Goal: Communication & Community: Answer question/provide support

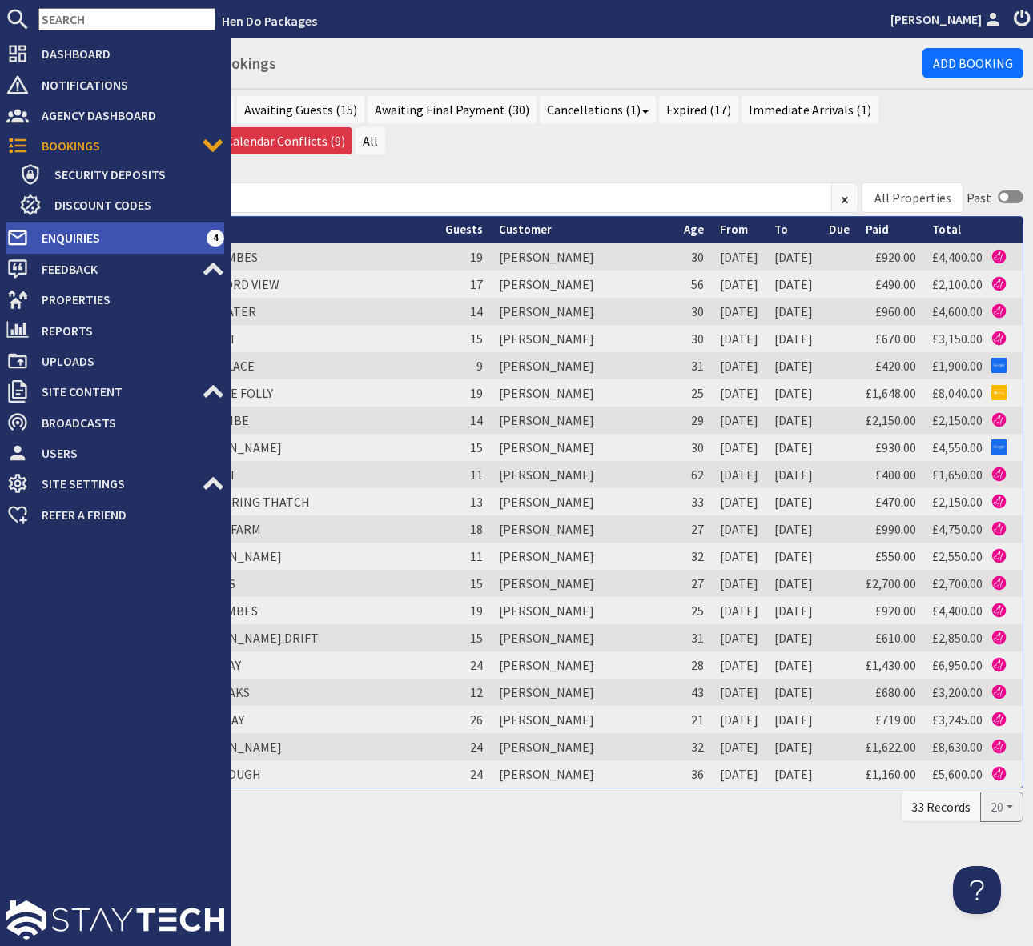
drag, startPoint x: 101, startPoint y: 231, endPoint x: 110, endPoint y: 230, distance: 9.6
click at [101, 231] on span "Enquiries" at bounding box center [118, 238] width 178 height 26
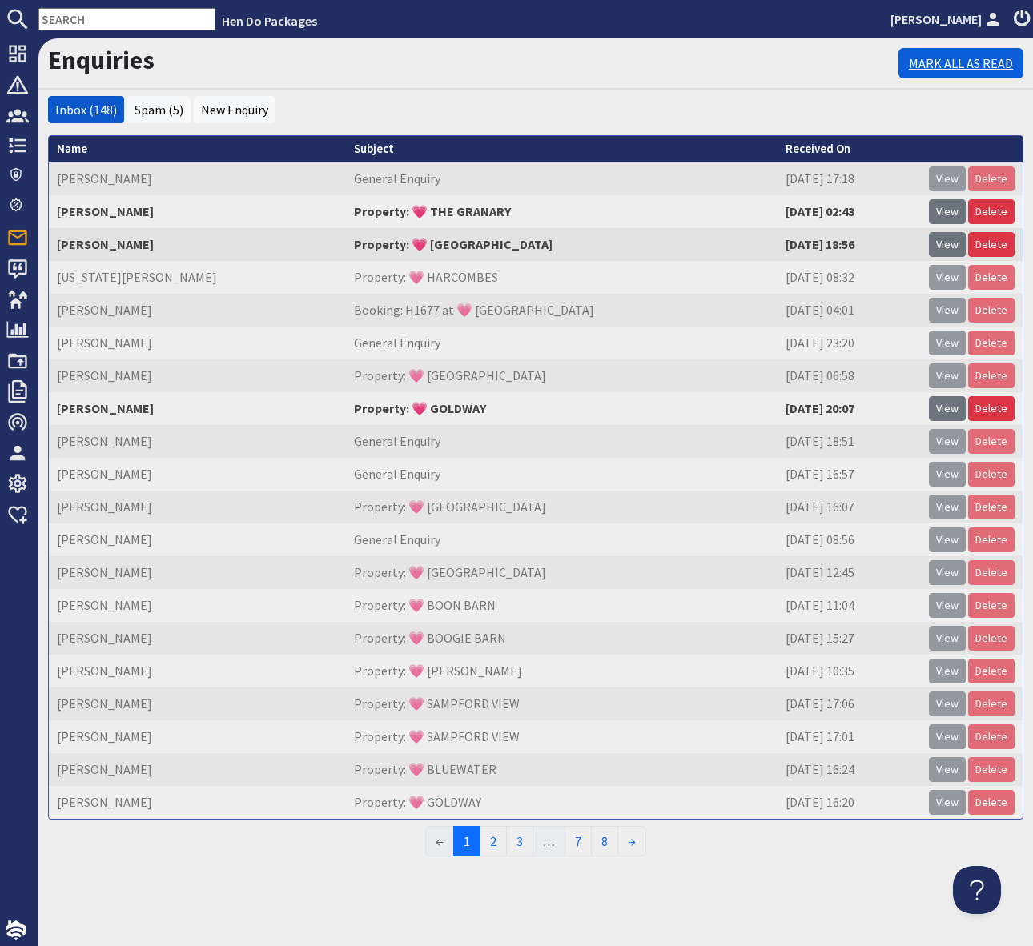
click at [928, 65] on link "Mark All As Read" at bounding box center [960, 63] width 125 height 30
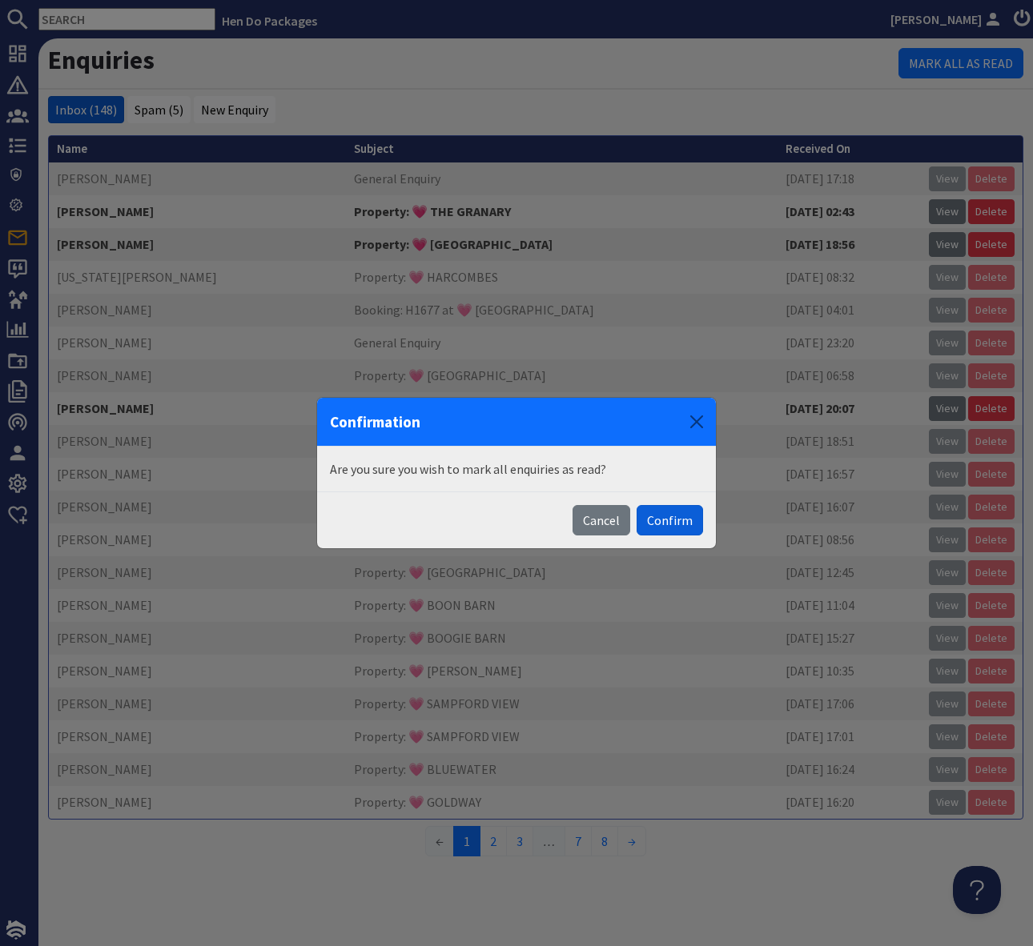
click at [679, 522] on button "Confirm" at bounding box center [669, 520] width 66 height 30
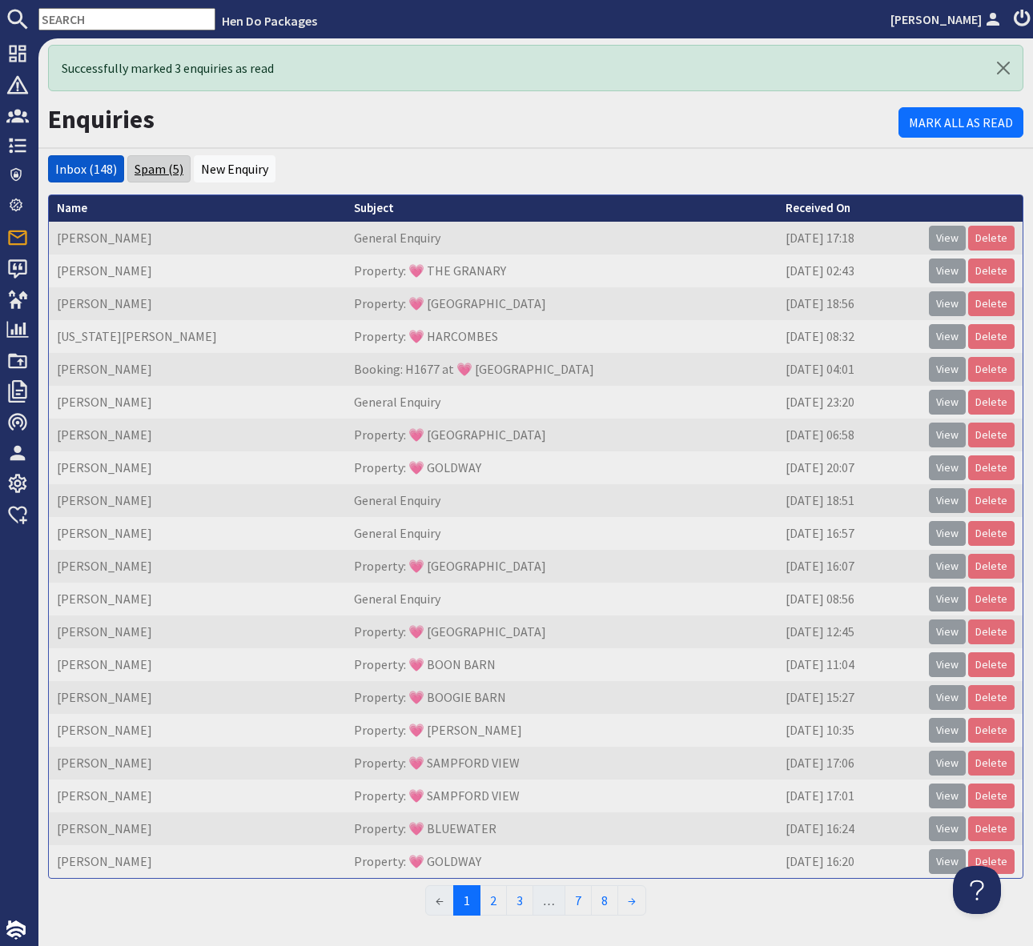
click at [152, 166] on link "Spam (5)" at bounding box center [158, 169] width 49 height 16
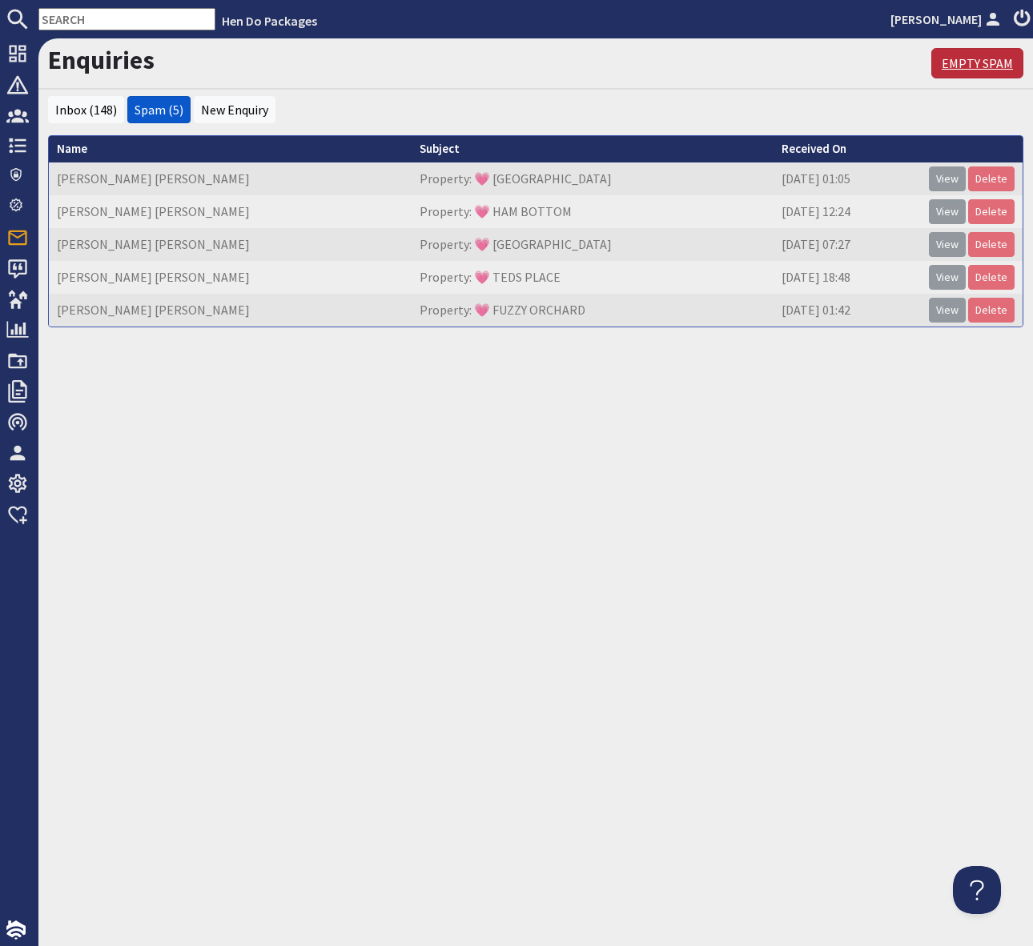
click at [977, 65] on link "Empty Spam" at bounding box center [977, 63] width 92 height 30
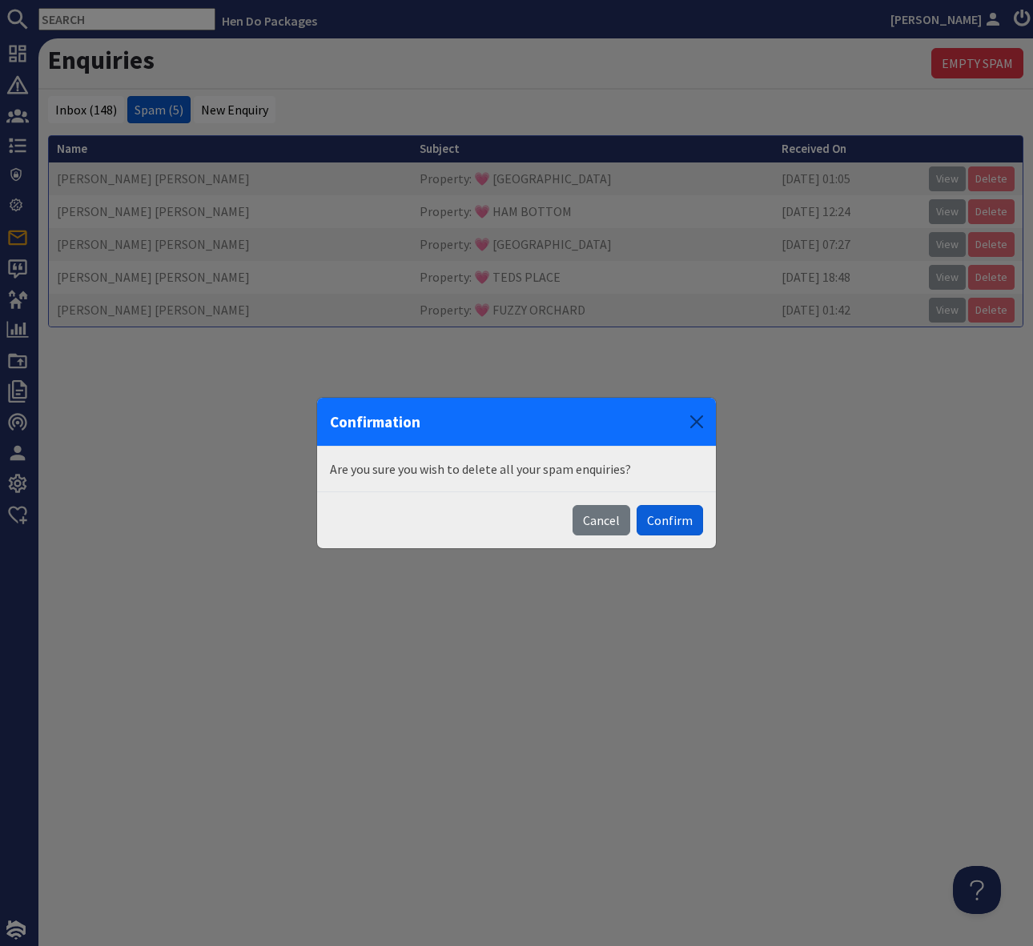
click at [664, 522] on button "Confirm" at bounding box center [669, 520] width 66 height 30
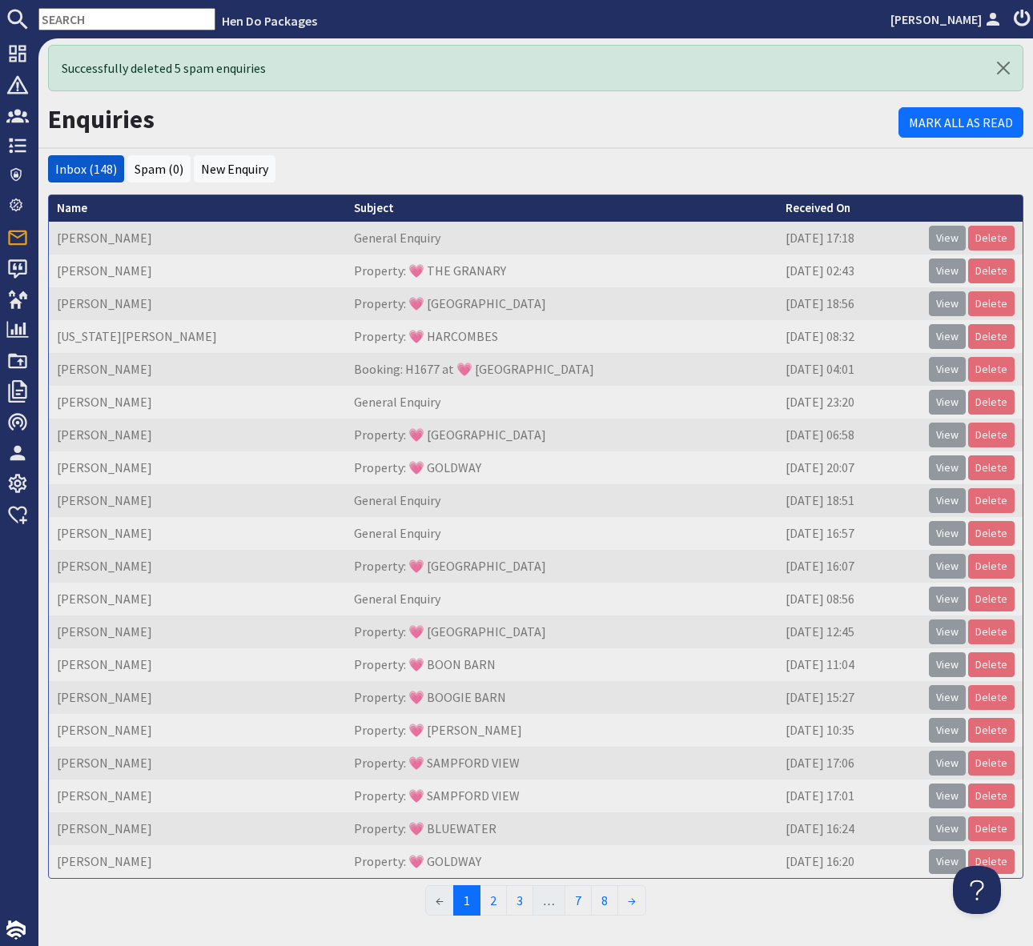
click at [777, 653] on td "[DATE] 11:04" at bounding box center [848, 664] width 143 height 33
click at [942, 571] on link "View" at bounding box center [946, 566] width 37 height 25
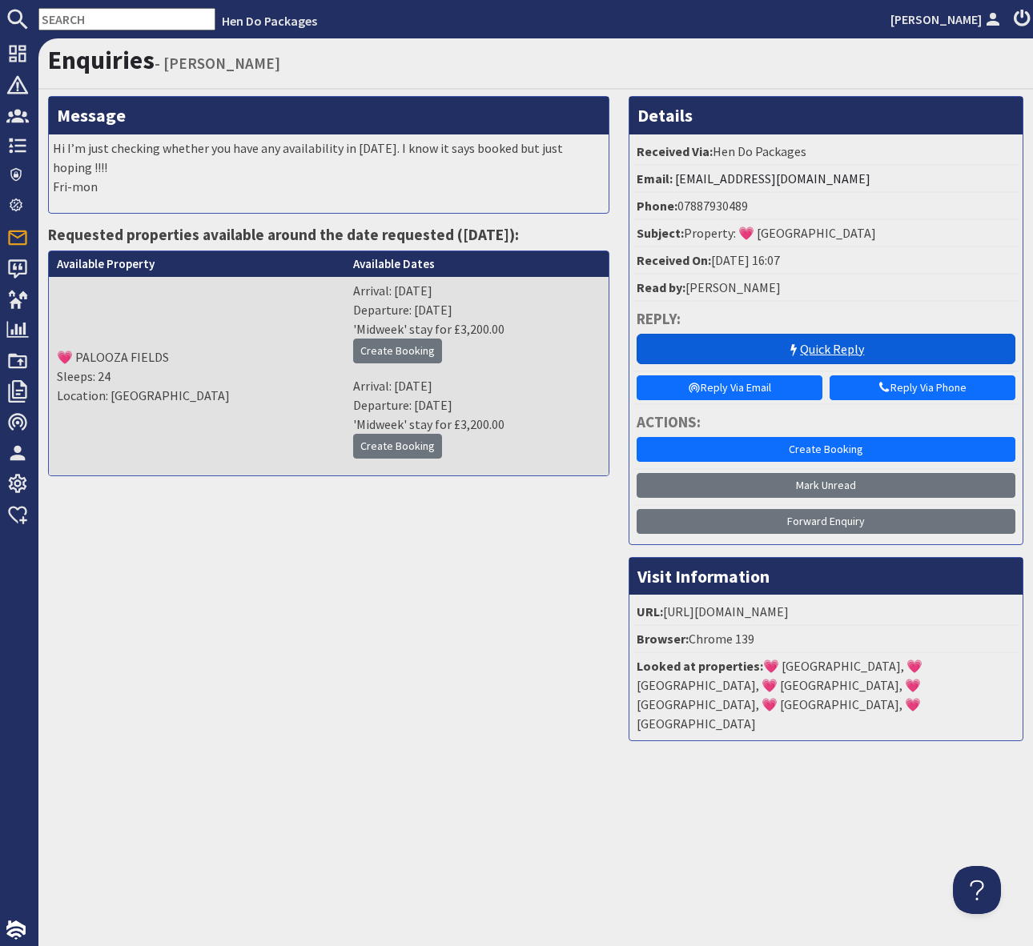
click at [819, 346] on link "Quick Reply" at bounding box center [825, 349] width 379 height 30
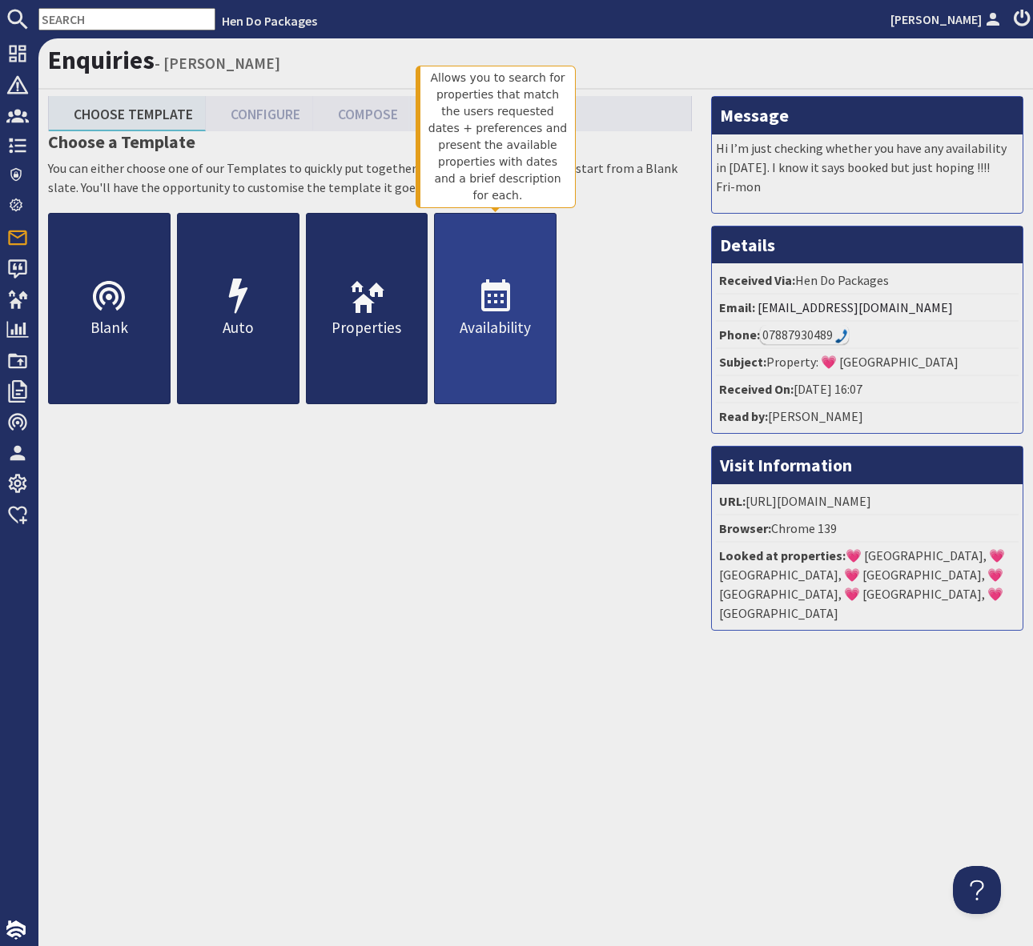
click at [494, 302] on use at bounding box center [495, 295] width 29 height 32
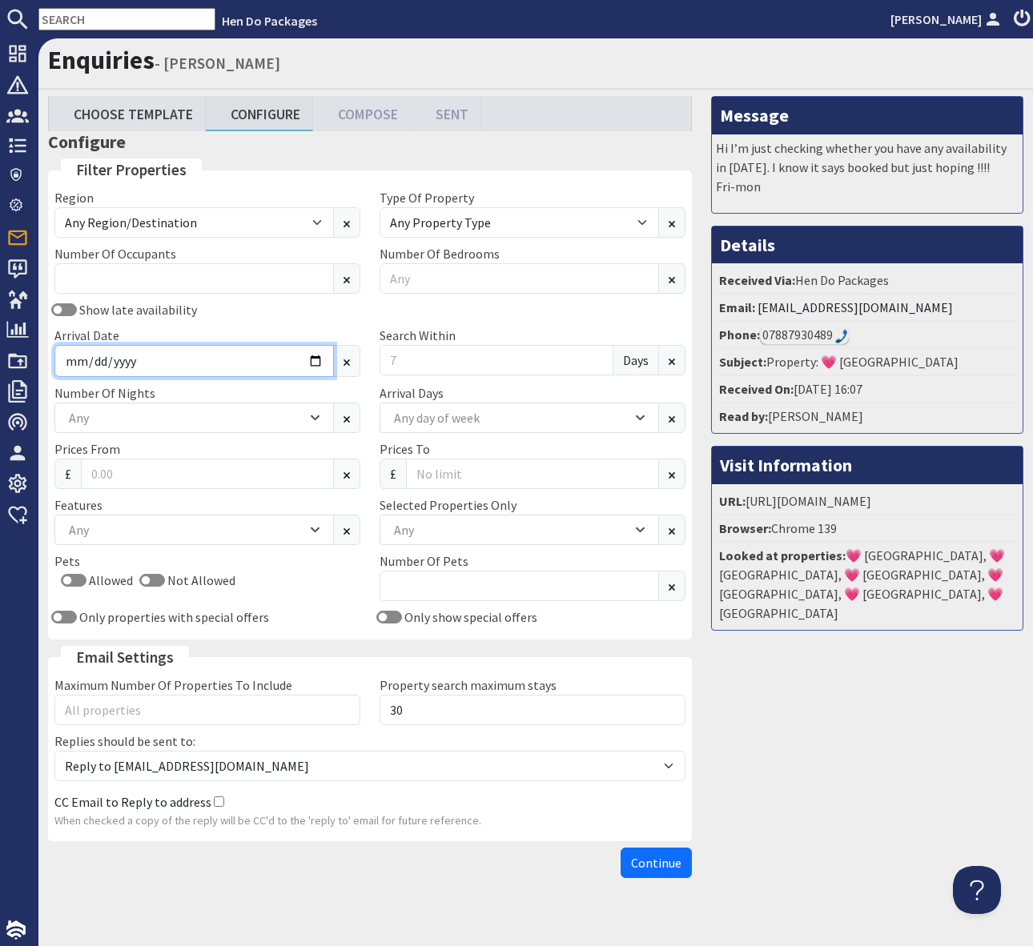
click at [317, 363] on input "Arrival Date" at bounding box center [193, 361] width 279 height 32
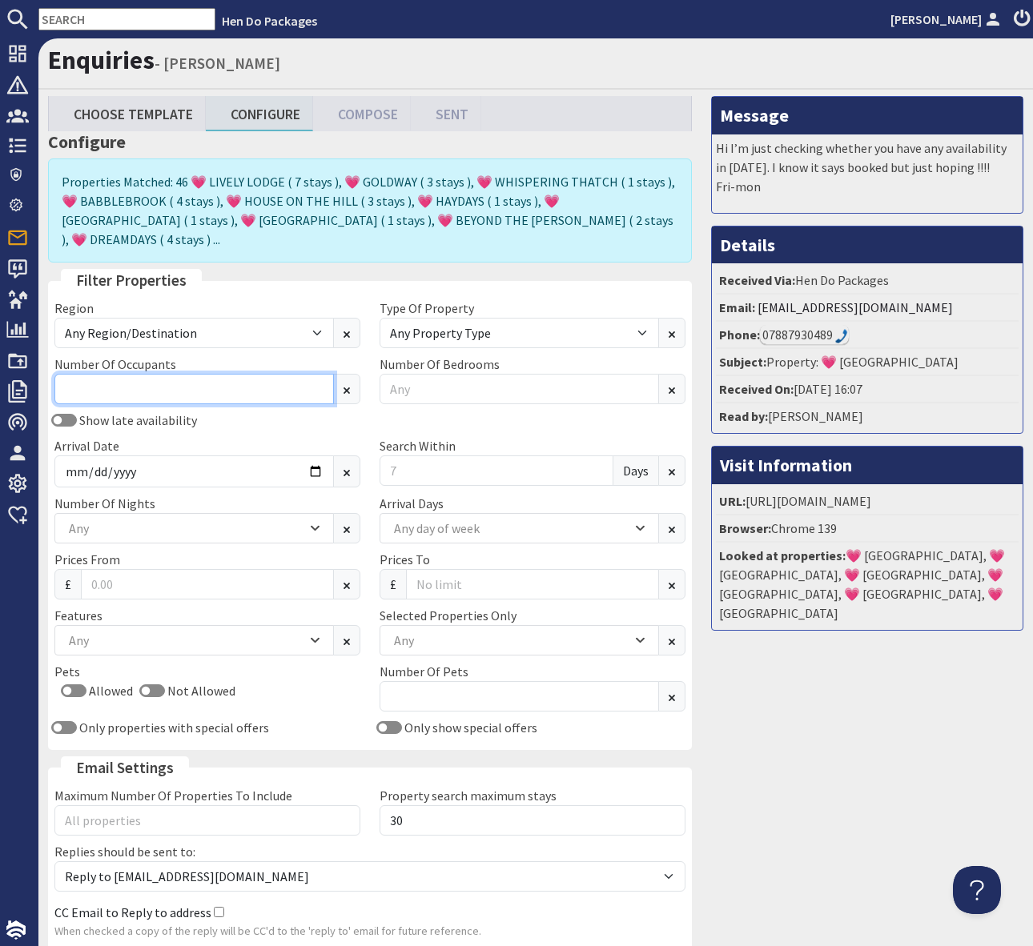
type input "[DATE]"
click at [154, 374] on input "Number Of Occupants" at bounding box center [193, 389] width 279 height 30
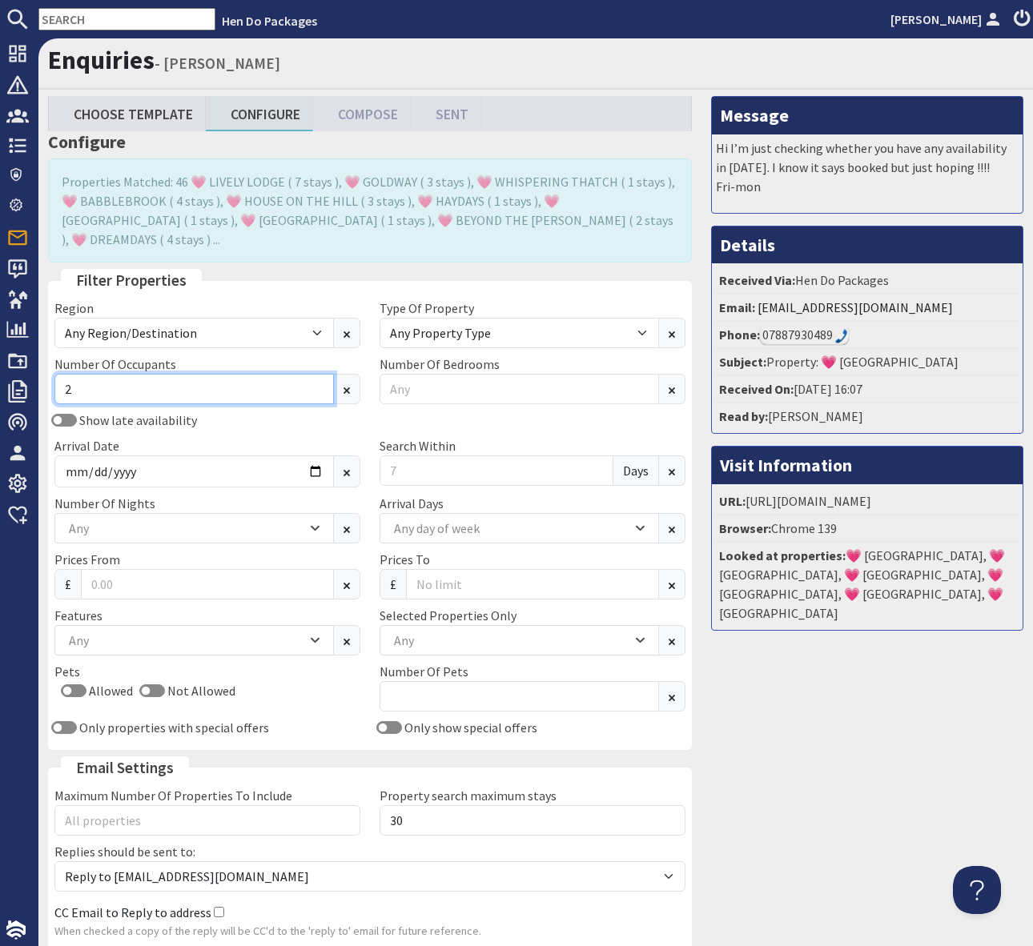
scroll to position [0, 2]
type input "2"
type input "10"
click at [295, 391] on div "Region Any Region/Destination [GEOGRAPHIC_DATA] [GEOGRAPHIC_DATA] / [GEOGRAPHIC…" at bounding box center [370, 521] width 650 height 445
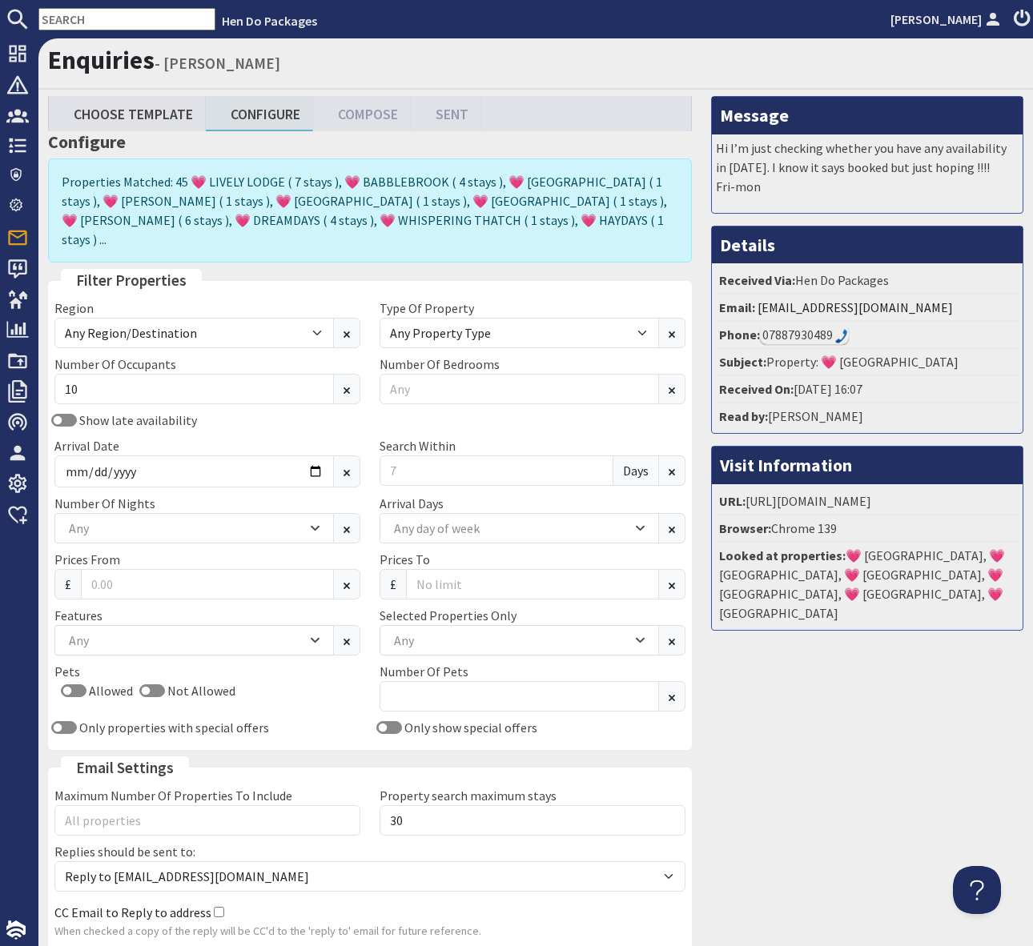
scroll to position [111, 0]
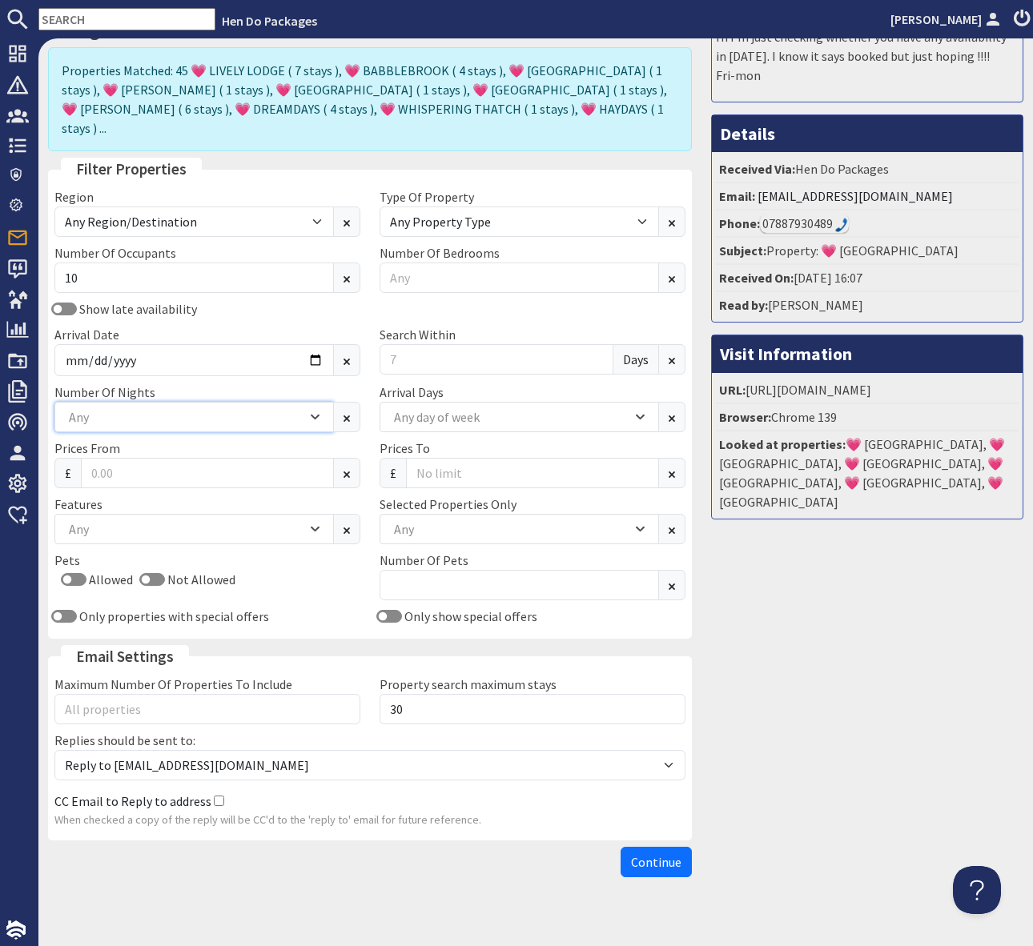
click at [318, 412] on icon "Combobox" at bounding box center [315, 417] width 9 height 10
click at [256, 302] on div "Show late availability Arrival Date [DATE] Search Within Days" at bounding box center [370, 340] width 650 height 83
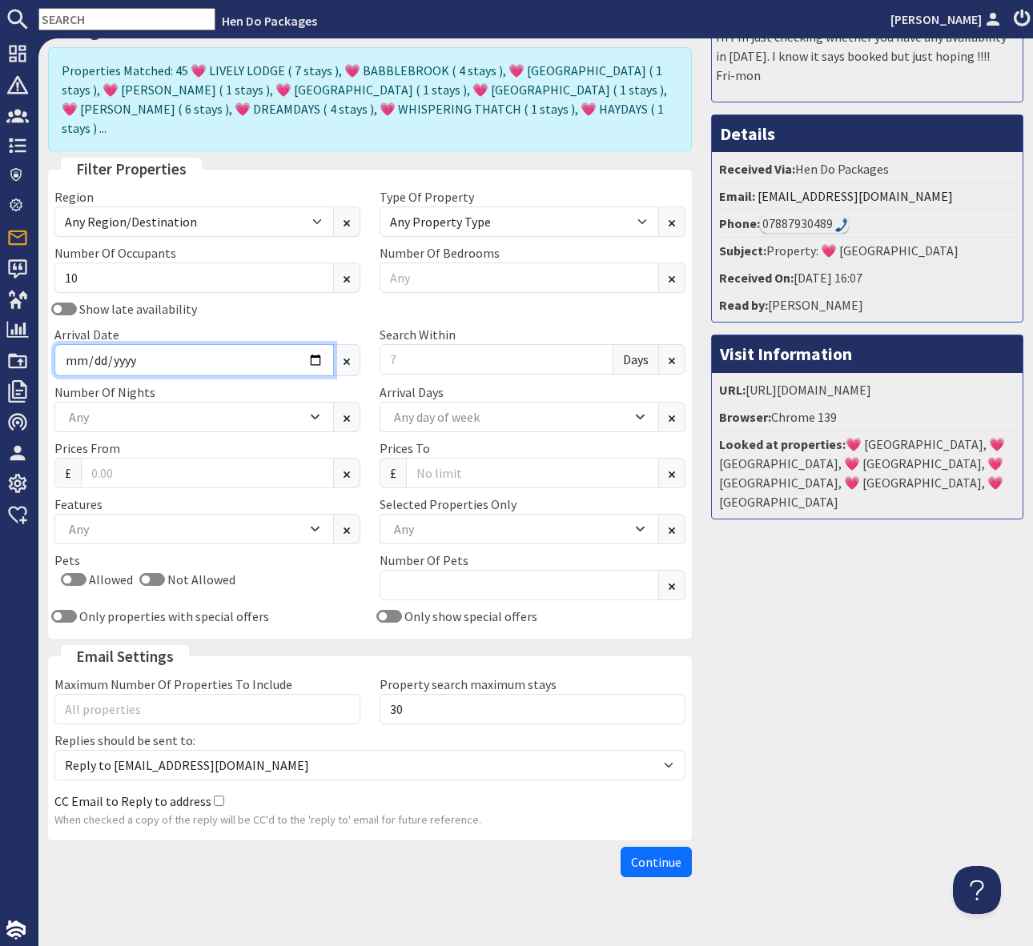
click at [315, 344] on input "[DATE]" at bounding box center [193, 360] width 279 height 32
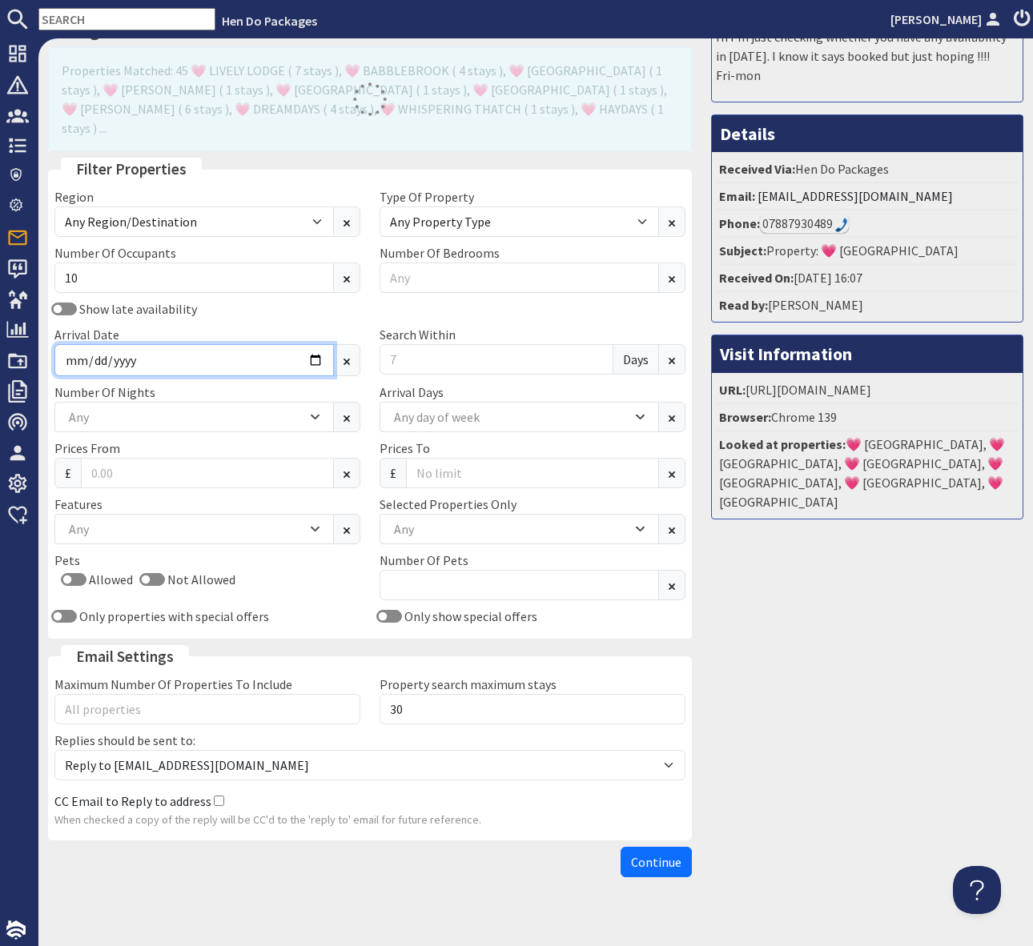
type input "[DATE]"
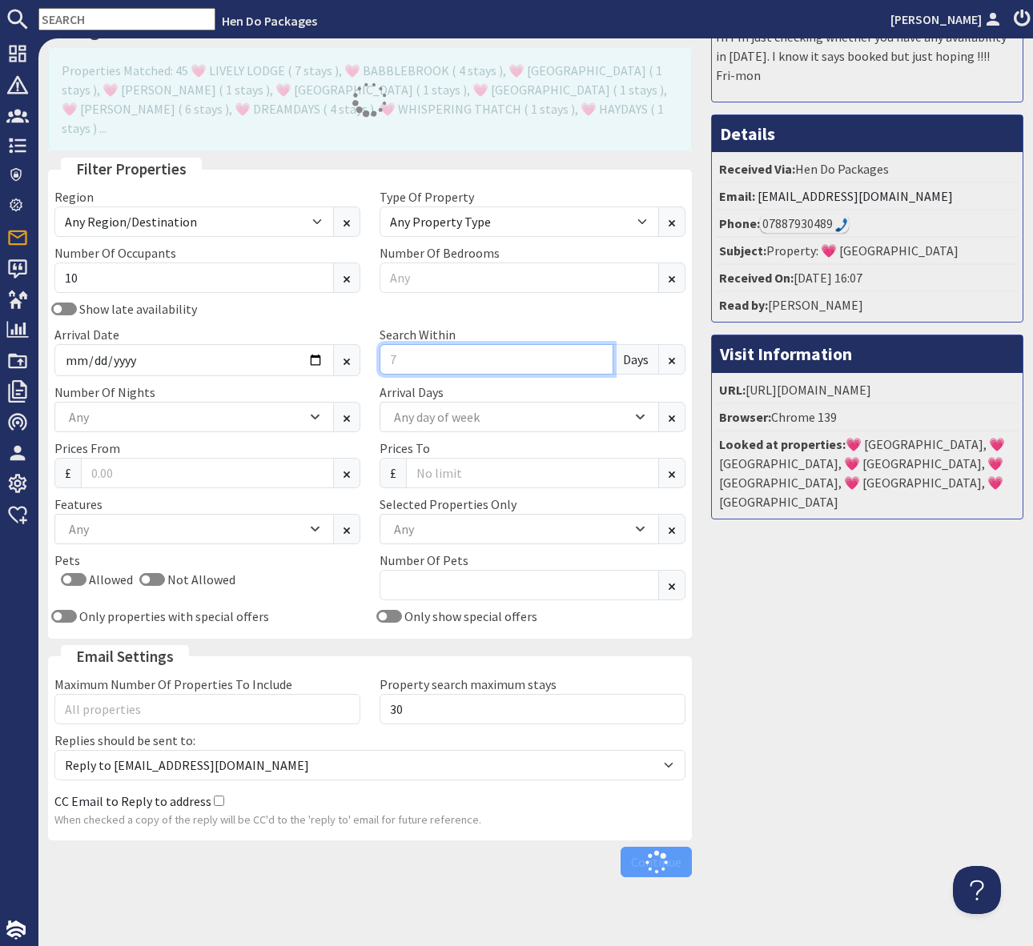
click at [406, 344] on input "Search Within" at bounding box center [496, 359] width 234 height 30
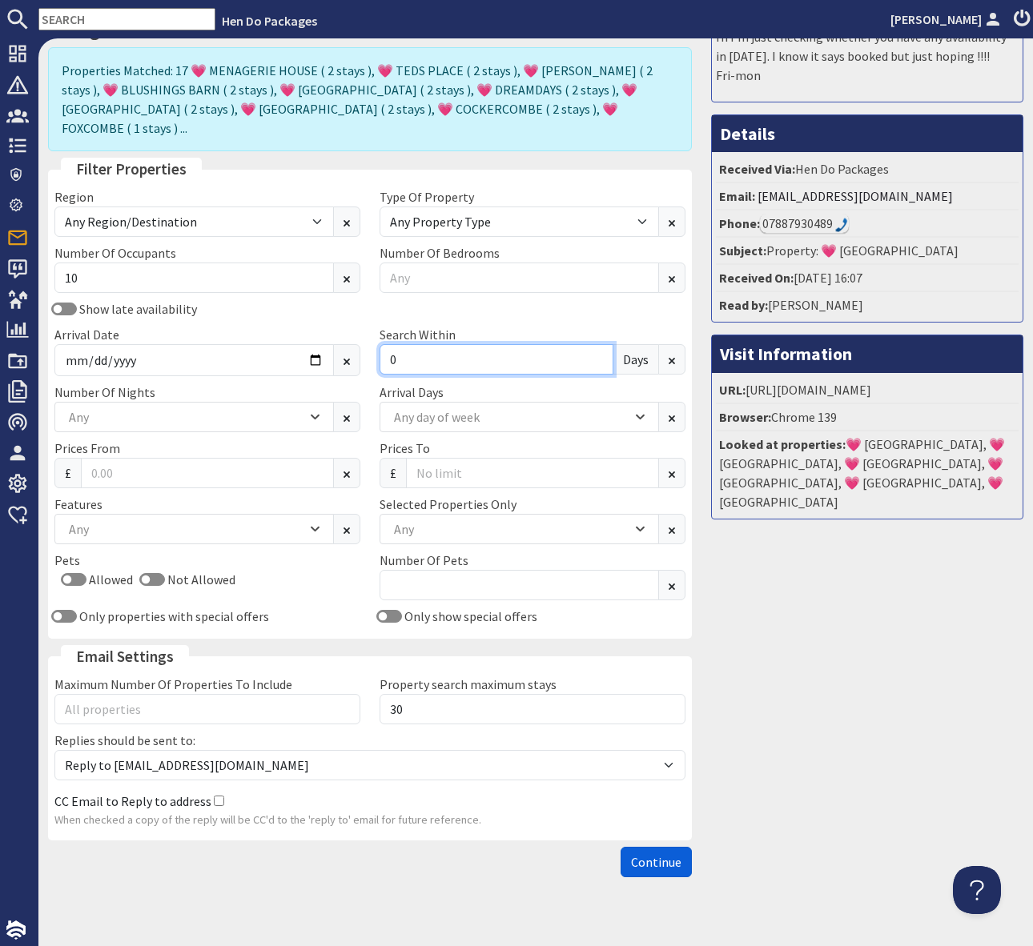
type input "0"
click at [655, 854] on span "Continue" at bounding box center [656, 862] width 50 height 16
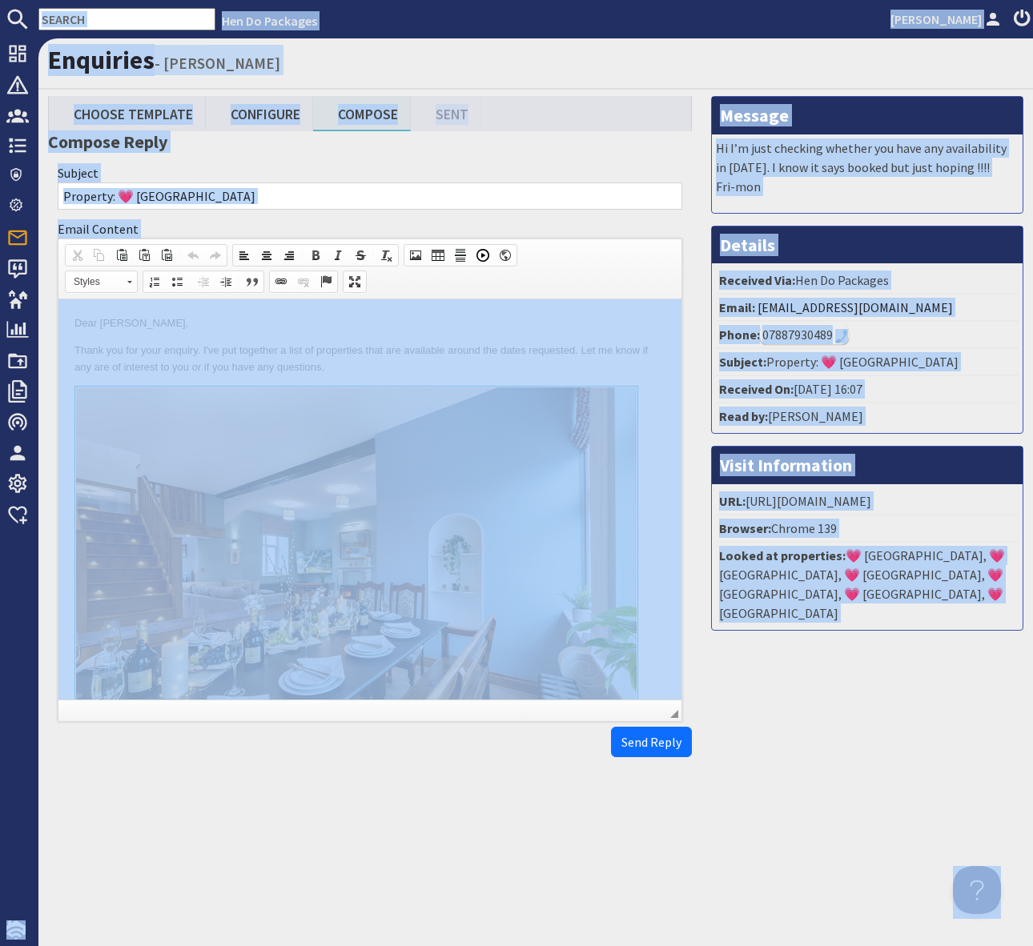
copy body "Hen Do Packages [PERSON_NAME] Dashboard Notifications 0 Agency Dashboard Bookin…"
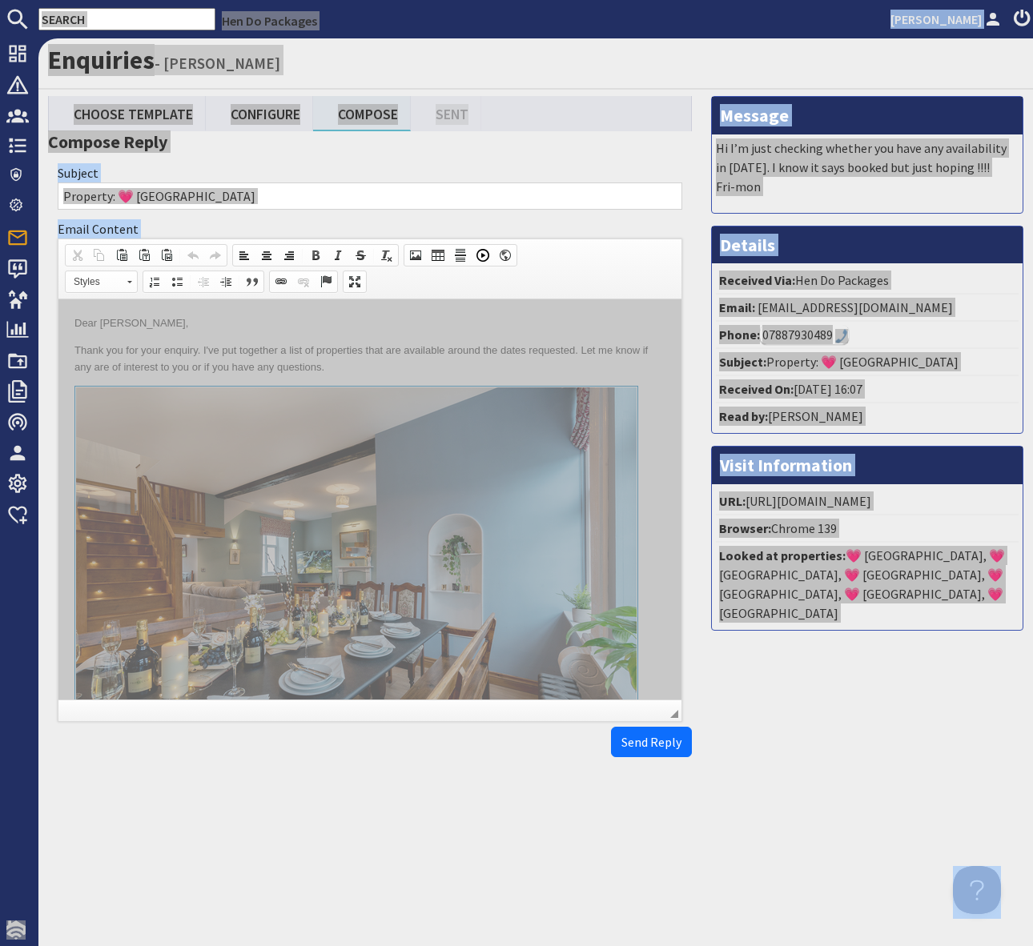
click at [506, 359] on p "Thank you for your enquiry. I've put together a list of properties that are ava…" at bounding box center [369, 360] width 591 height 34
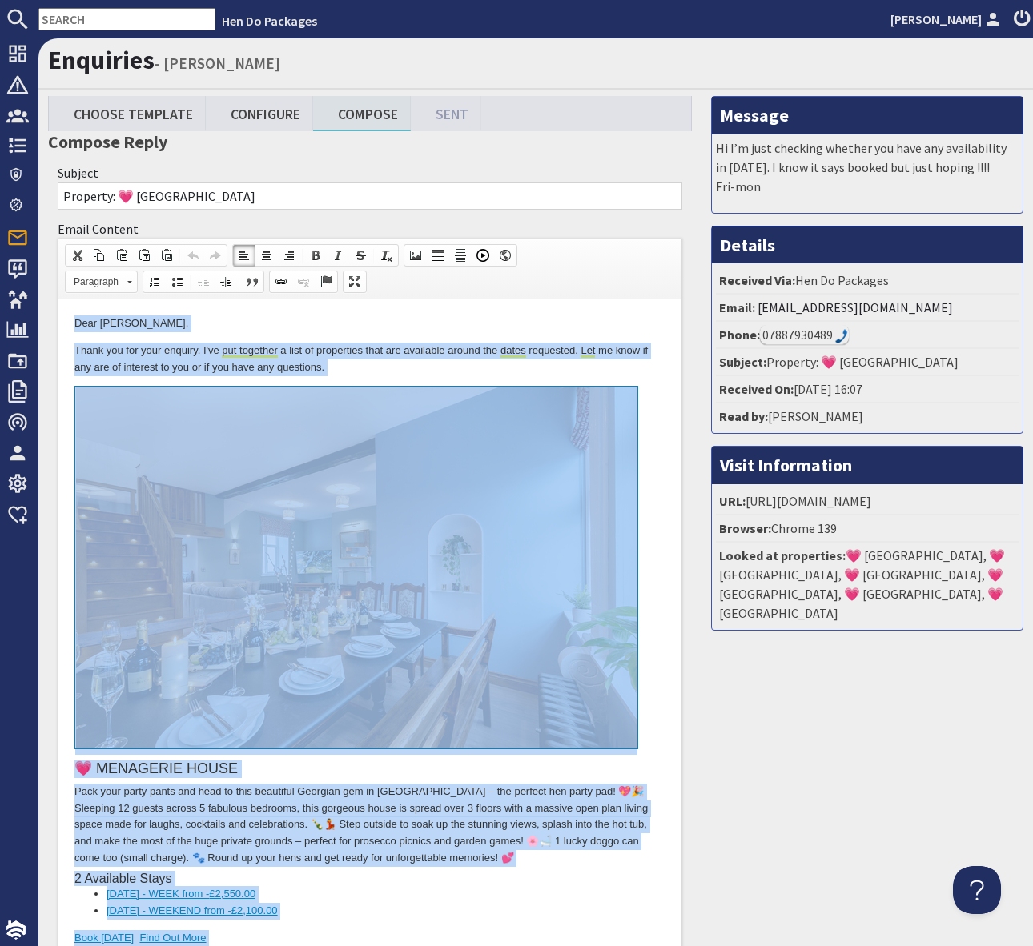
copy body "Lore Ipsumdol Sitam, Conse adi eli sedd eiusmod. T'in utl etdolore m aliq en ad…"
